Goal: Task Accomplishment & Management: Manage account settings

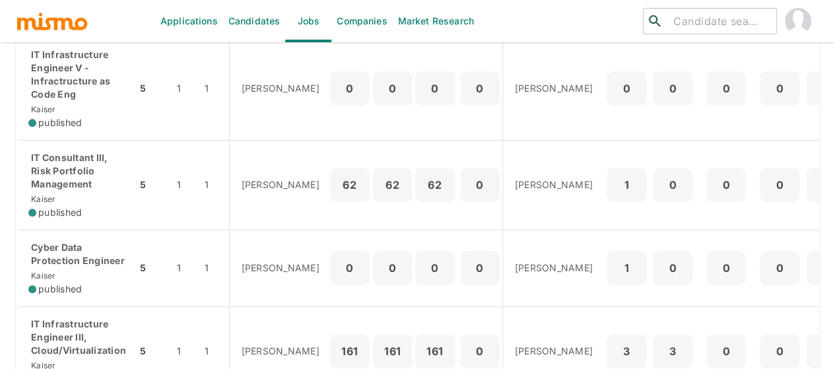
scroll to position [330, 0]
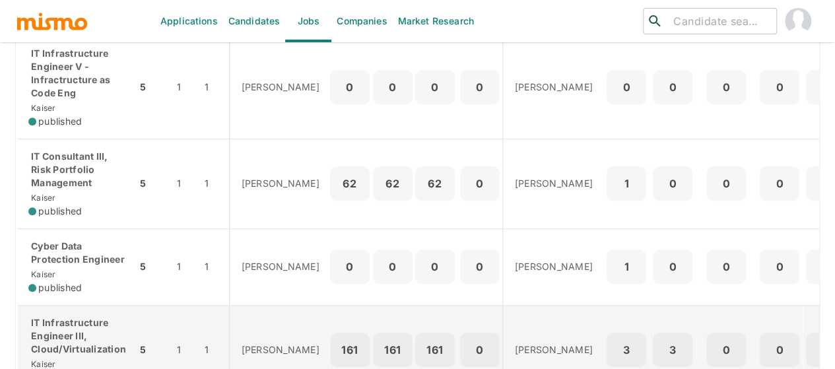
click at [46, 337] on p "IT Infrastructure Engineer III, Cloud/Virtualization" at bounding box center [77, 336] width 98 height 40
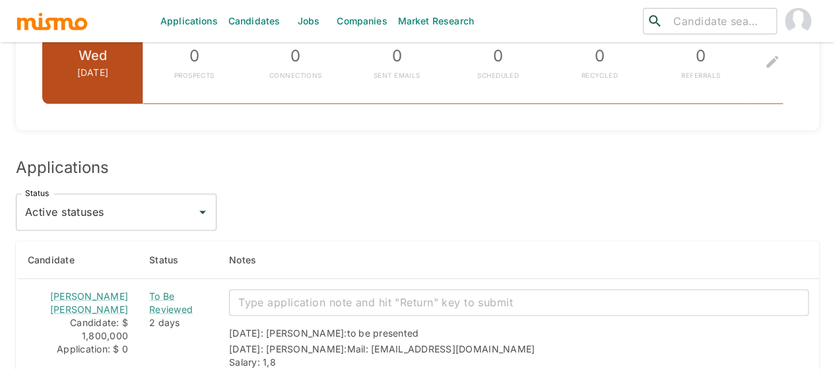
scroll to position [1224, 0]
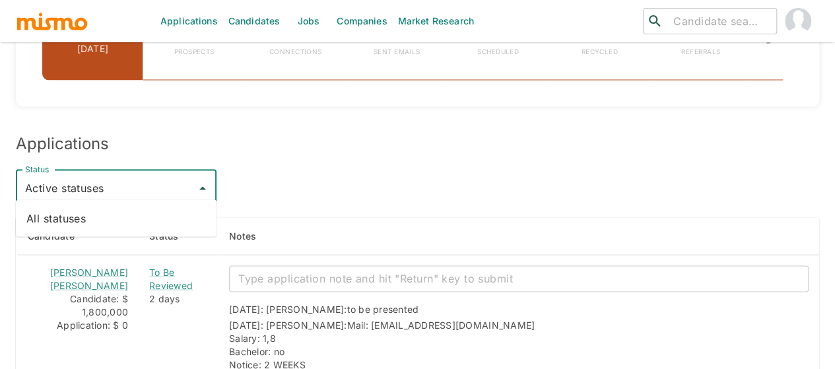
click at [92, 186] on input "Active statuses" at bounding box center [106, 188] width 169 height 25
click at [67, 211] on li "All statuses" at bounding box center [116, 218] width 201 height 26
type input "All statuses"
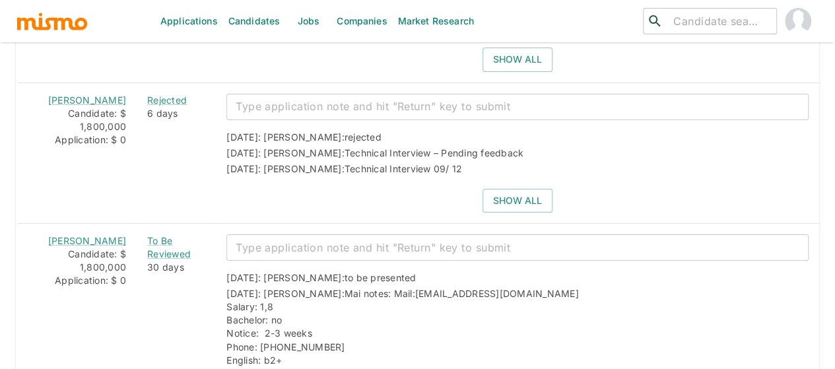
scroll to position [2332, 0]
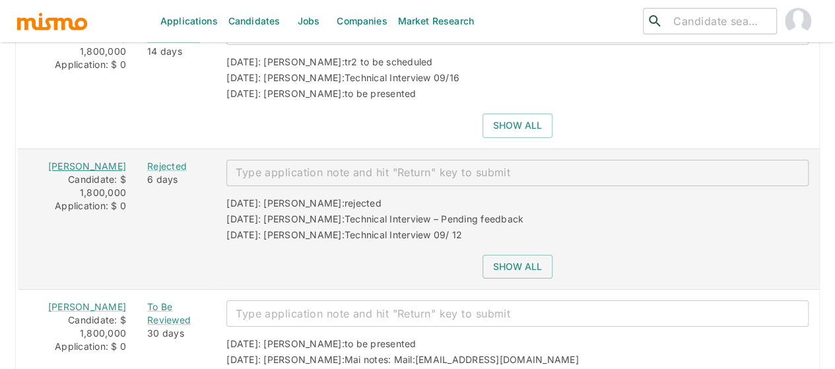
click at [71, 160] on link "[PERSON_NAME]" at bounding box center [87, 165] width 78 height 11
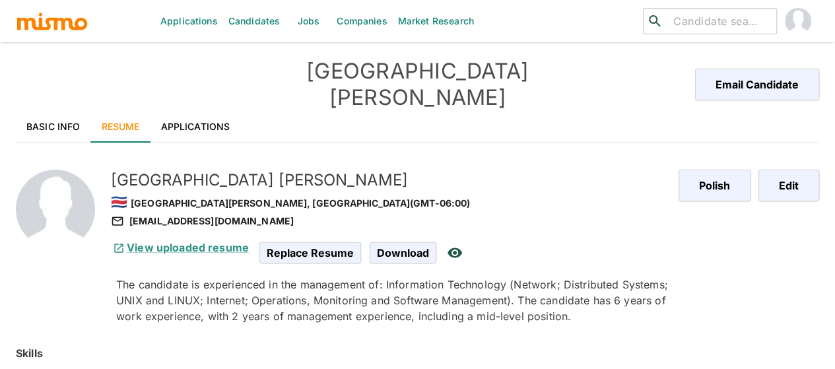
drag, startPoint x: 36, startPoint y: 105, endPoint x: 0, endPoint y: 160, distance: 65.9
click at [36, 111] on link "Basic Info" at bounding box center [53, 127] width 75 height 32
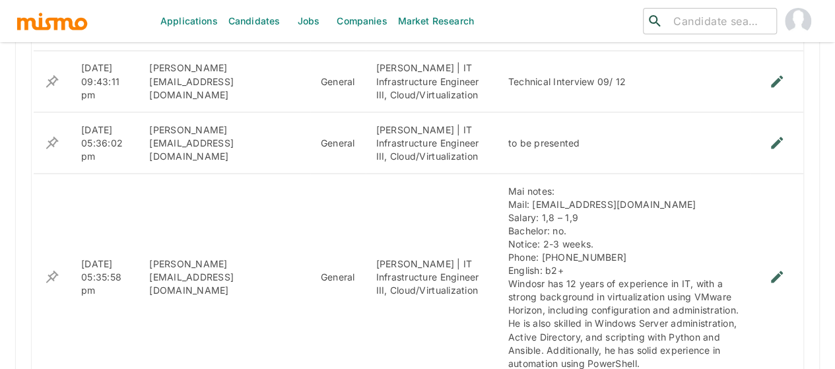
scroll to position [1223, 0]
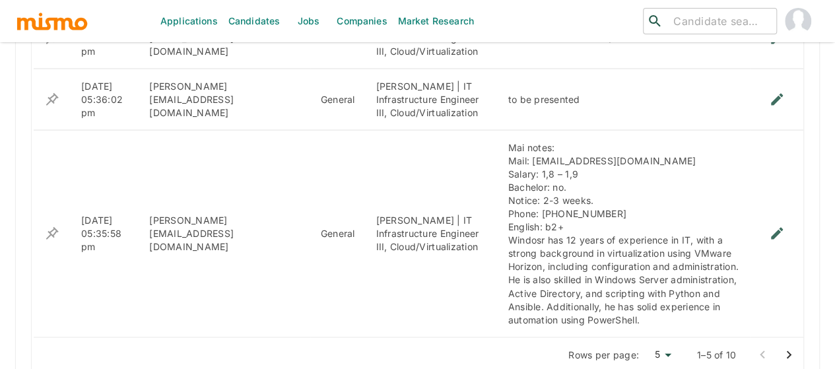
click at [788, 350] on icon "Go to next page" at bounding box center [789, 354] width 5 height 8
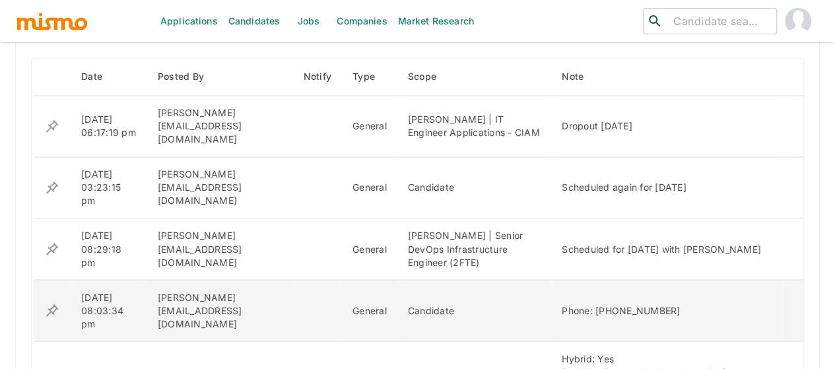
scroll to position [946, 0]
